Goal: Task Accomplishment & Management: Manage account settings

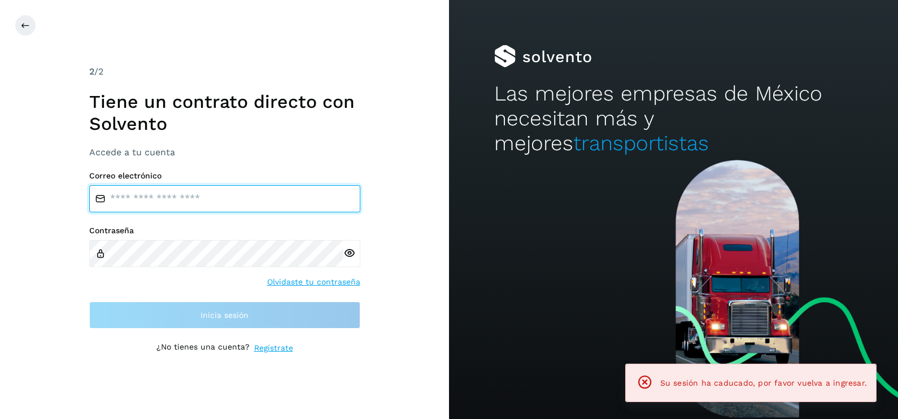
type input "**********"
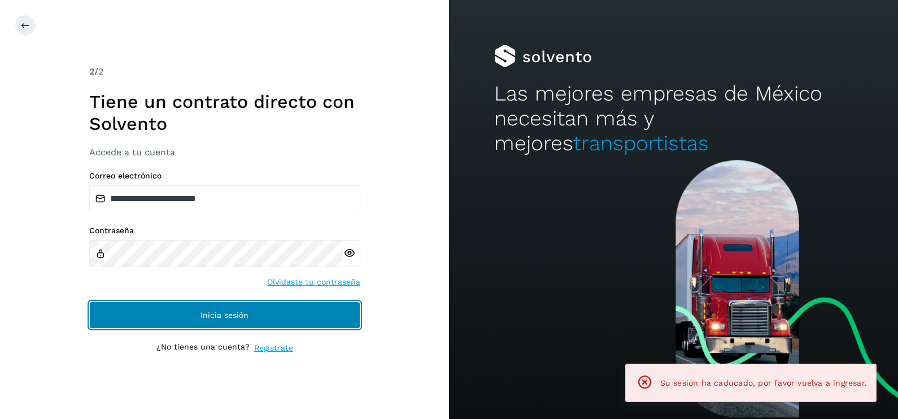
click at [210, 322] on button "Inicia sesión" at bounding box center [224, 315] width 271 height 27
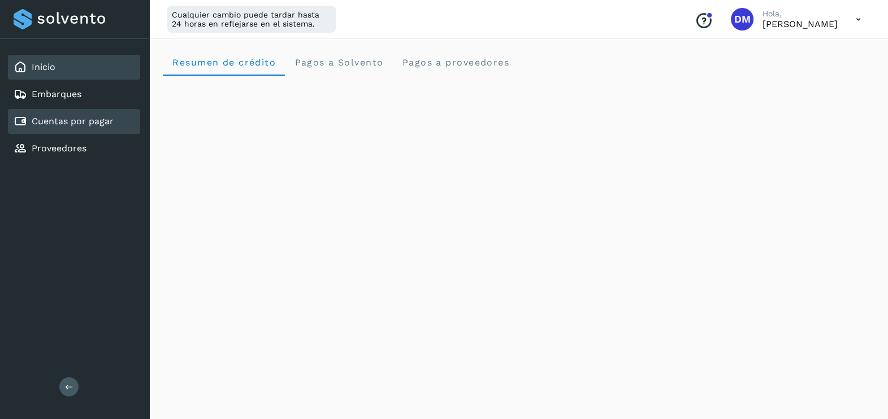
click at [66, 115] on div "Cuentas por pagar" at bounding box center [64, 122] width 100 height 14
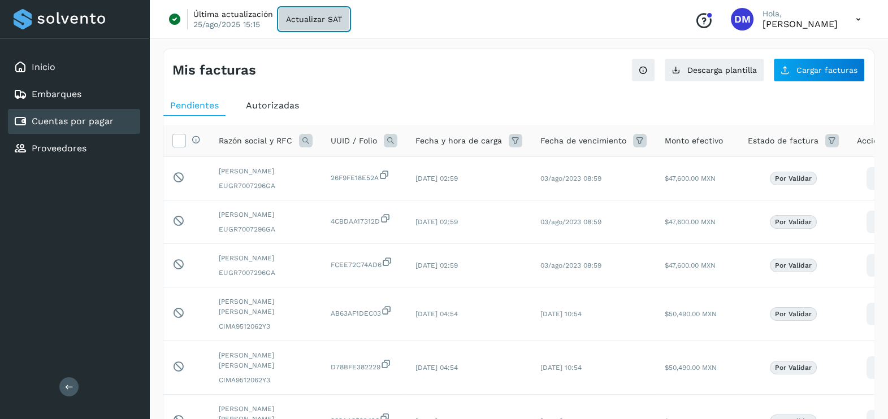
click at [305, 18] on span "Actualizar SAT" at bounding box center [314, 19] width 56 height 8
